Goal: Check status: Check status

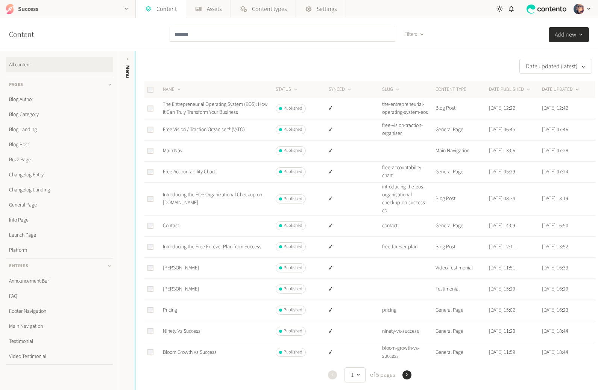
click at [72, 12] on div "Success" at bounding box center [67, 9] width 135 height 18
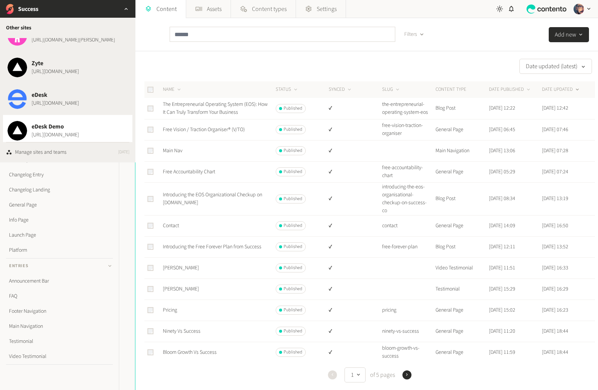
scroll to position [1183, 0]
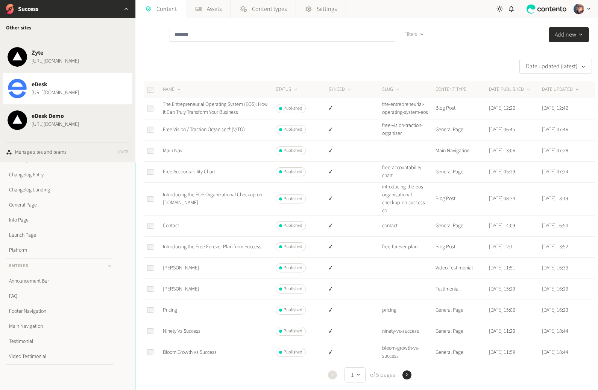
click at [80, 79] on button "eDesk https://www.edesk.com" at bounding box center [67, 89] width 129 height 32
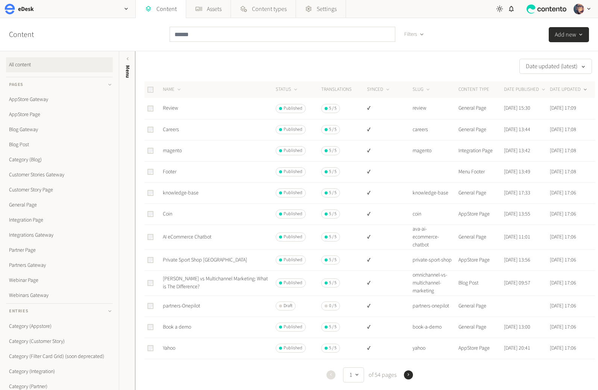
click at [418, 34] on div "button" at bounding box center [421, 34] width 9 height 7
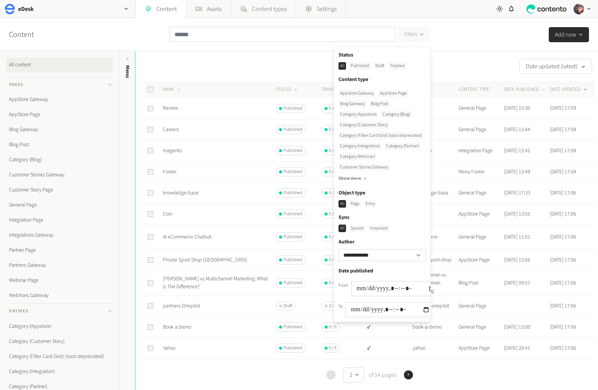
click at [382, 228] on div "Unsynced" at bounding box center [378, 228] width 21 height 8
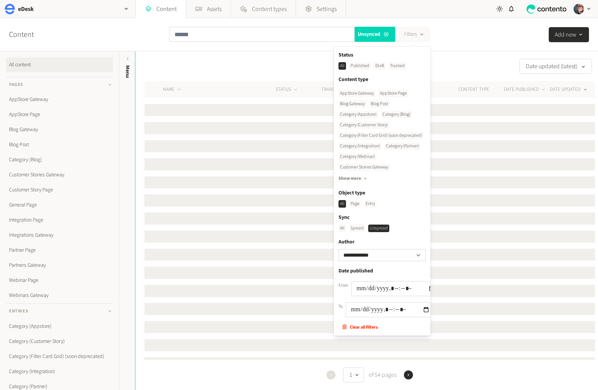
click at [490, 46] on div "**********" at bounding box center [299, 34] width 598 height 33
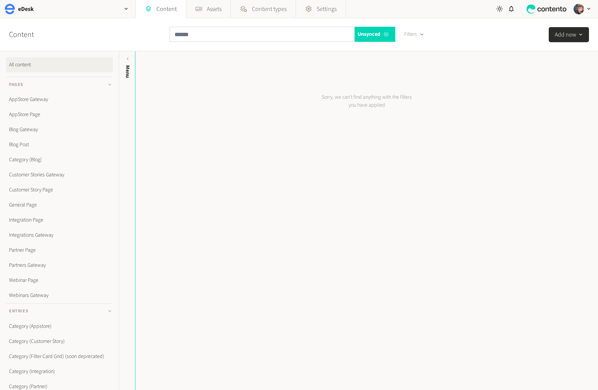
click at [387, 36] on icon at bounding box center [387, 34] width 6 height 5
